Goal: Task Accomplishment & Management: Manage account settings

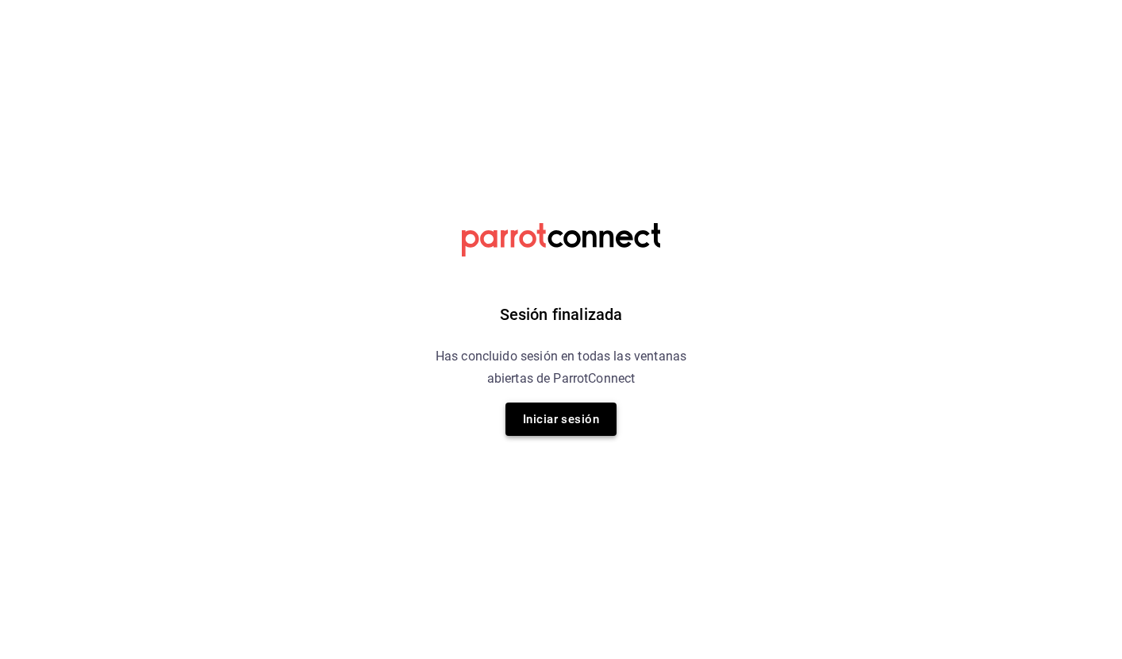
click at [551, 418] on button "Iniciar sesión" at bounding box center [560, 418] width 111 height 33
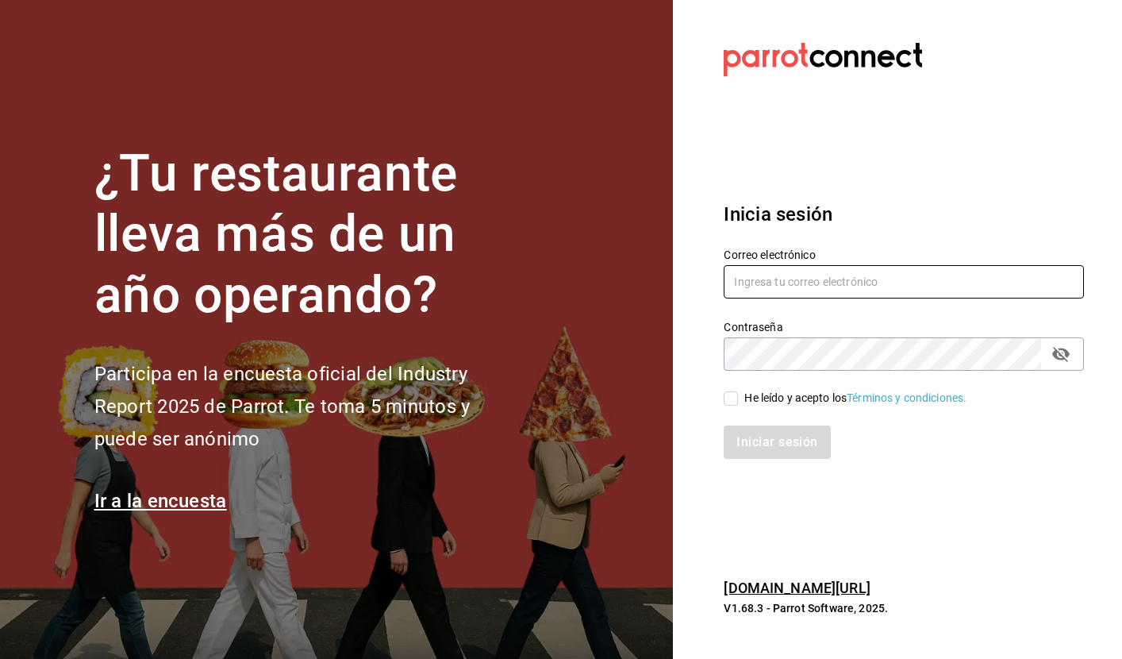
type input "[PERSON_NAME][EMAIL_ADDRESS][DOMAIN_NAME]"
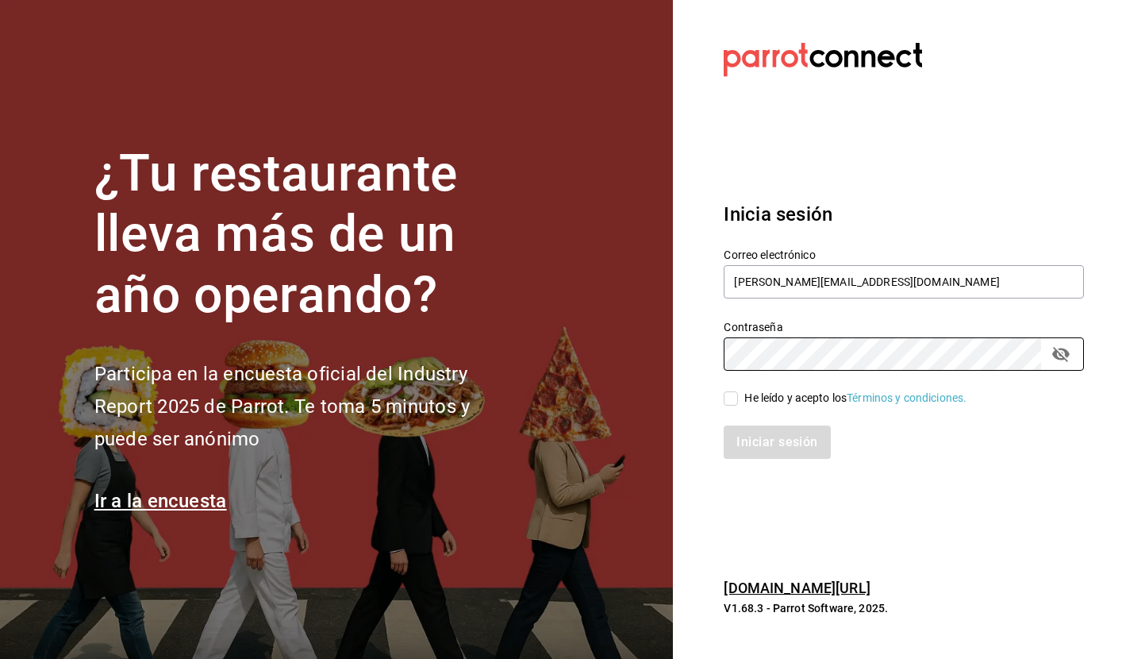
click at [724, 397] on input "He leído y acepto los Términos y condiciones." at bounding box center [731, 398] width 14 height 14
checkbox input "true"
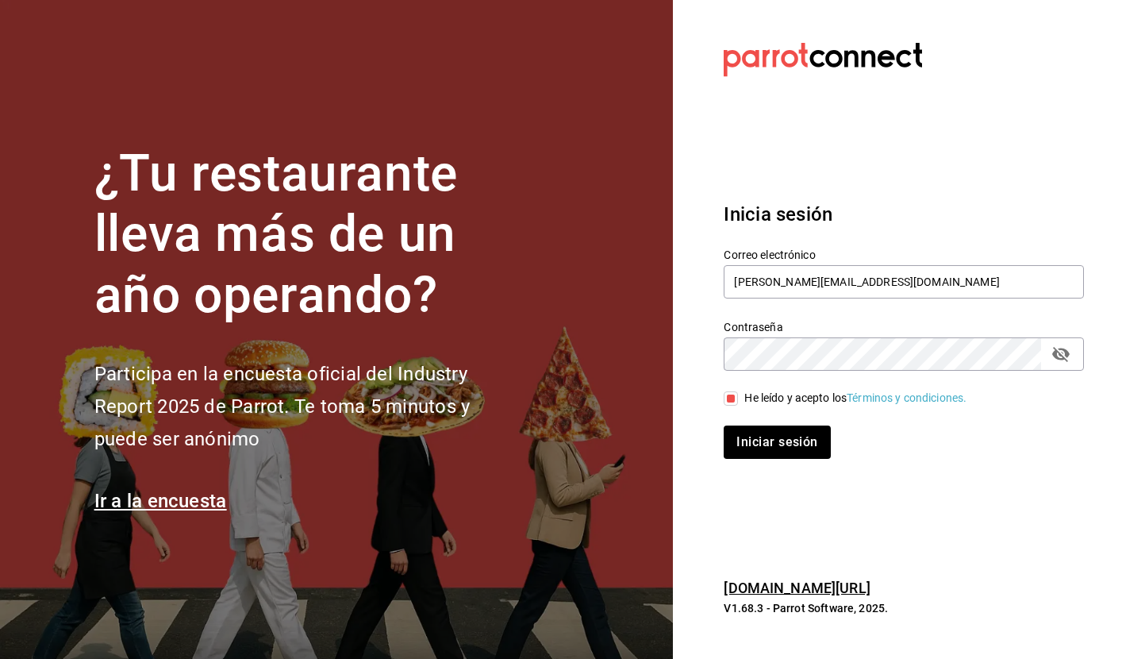
click at [800, 463] on div "Inicia sesión Correo electrónico [PERSON_NAME][EMAIL_ADDRESS][DOMAIN_NAME] Cont…" at bounding box center [904, 330] width 360 height 298
click at [765, 450] on button "Iniciar sesión" at bounding box center [778, 441] width 108 height 33
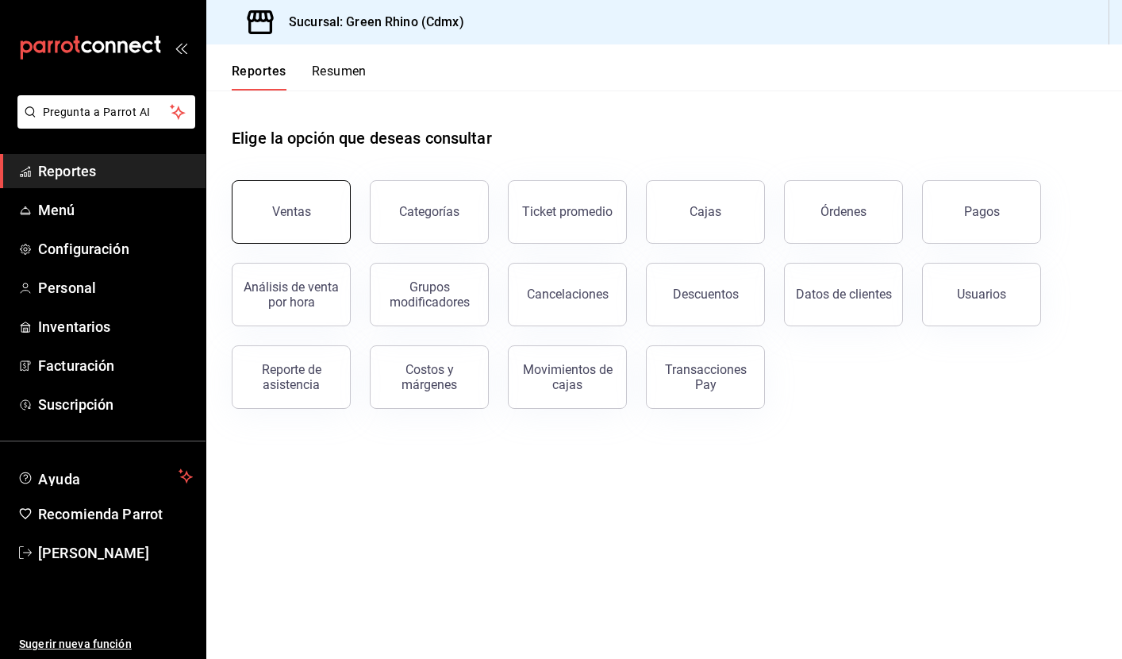
click at [296, 210] on div "Ventas" at bounding box center [291, 211] width 39 height 15
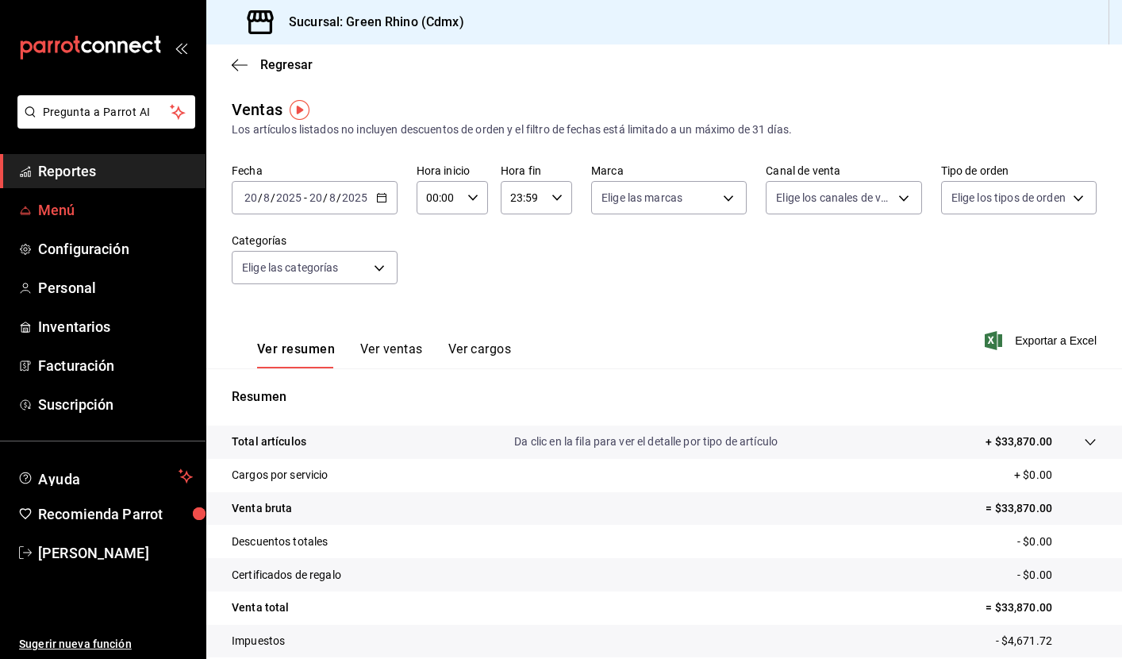
click at [85, 213] on span "Menú" at bounding box center [115, 209] width 155 height 21
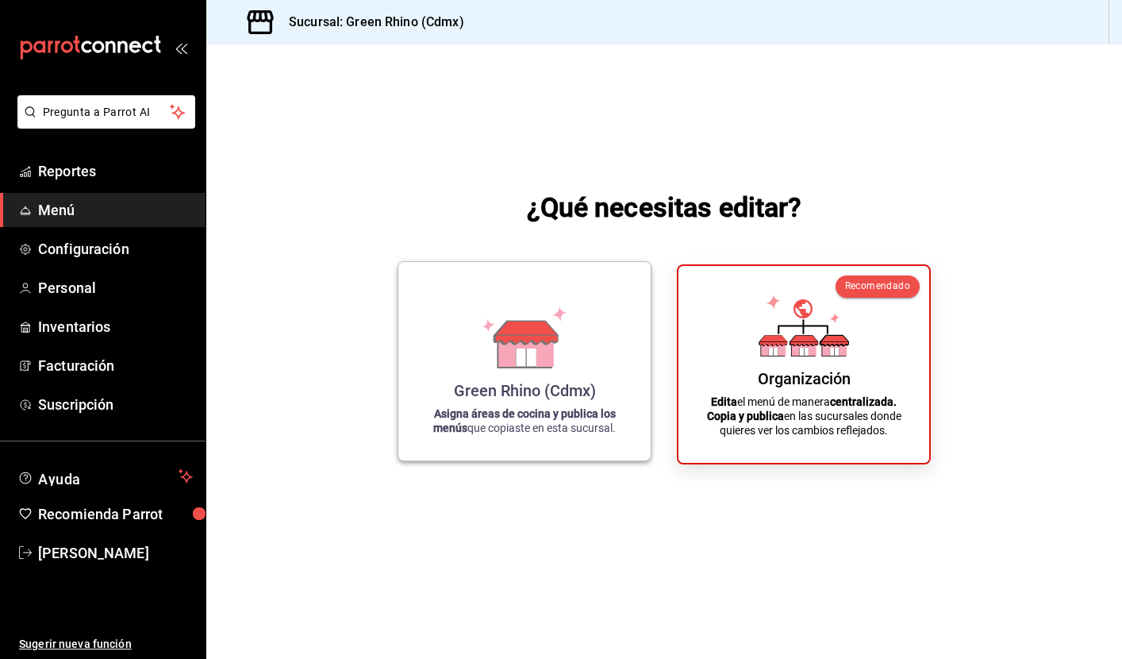
click at [486, 390] on div "Green Rhino (Cdmx)" at bounding box center [525, 390] width 142 height 19
